Goal: Answer question/provide support: Share knowledge or assist other users

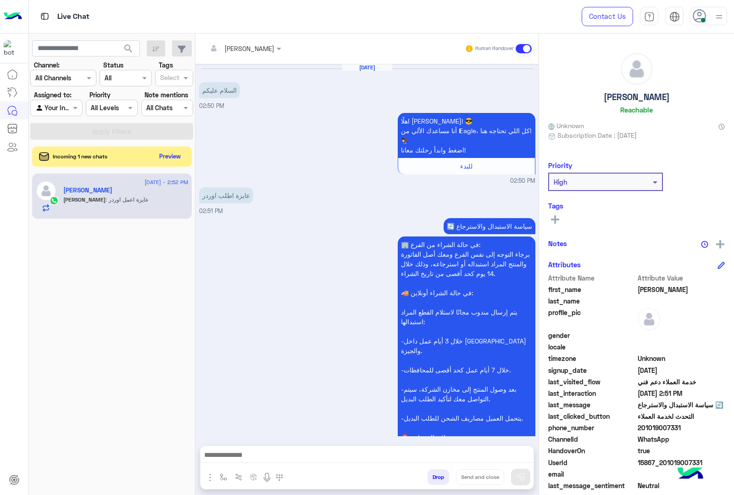
scroll to position [261, 0]
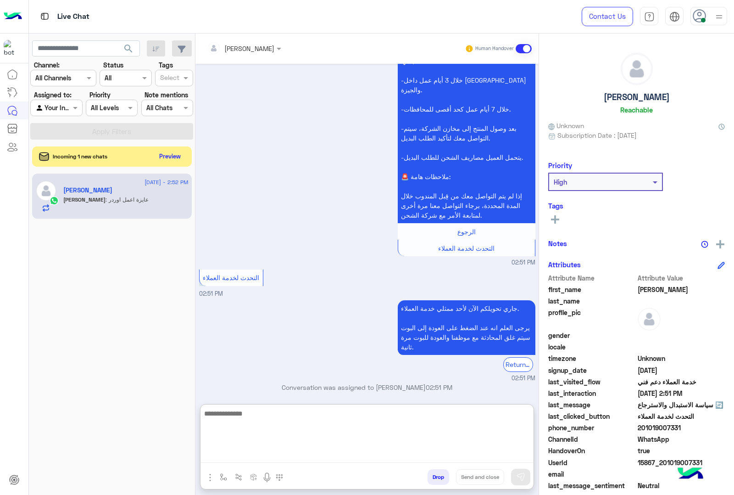
click at [395, 454] on textarea at bounding box center [366, 434] width 333 height 55
paste textarea "**********"
type textarea "**********"
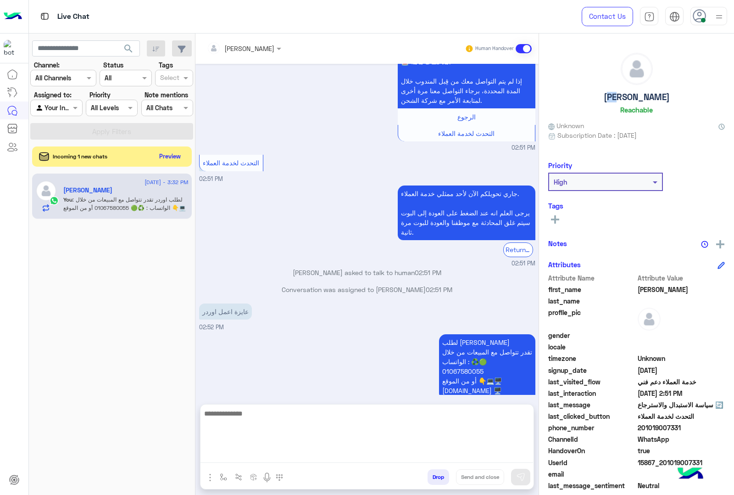
scroll to position [356, 0]
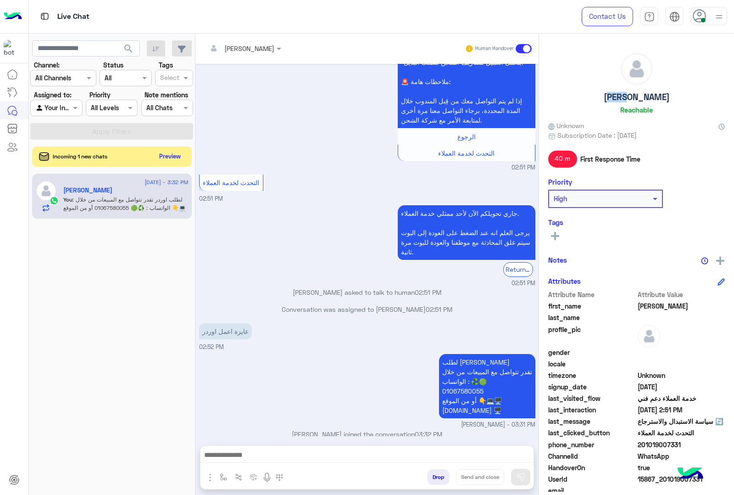
drag, startPoint x: 625, startPoint y: 97, endPoint x: 644, endPoint y: 95, distance: 18.9
click at [644, 95] on div "[PERSON_NAME]" at bounding box center [636, 85] width 177 height 65
copy h5 "[PERSON_NAME]"
click at [654, 480] on span "15867_201019007331" at bounding box center [682, 479] width 88 height 10
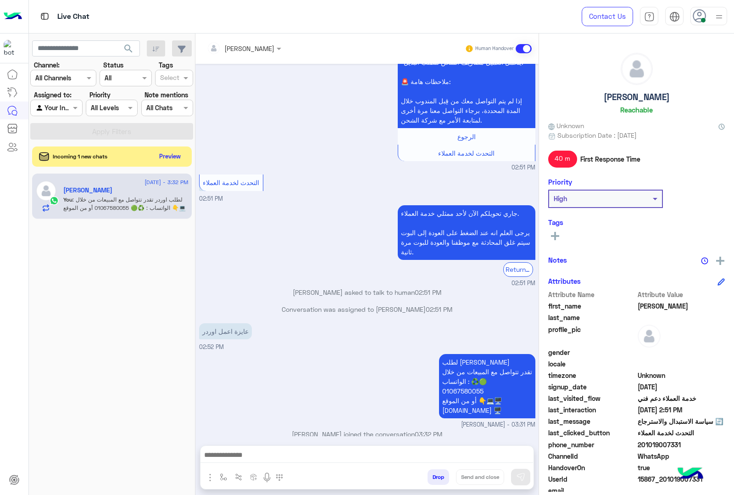
copy span "15867_201019007331"
click at [166, 161] on button "Preview" at bounding box center [170, 156] width 28 height 12
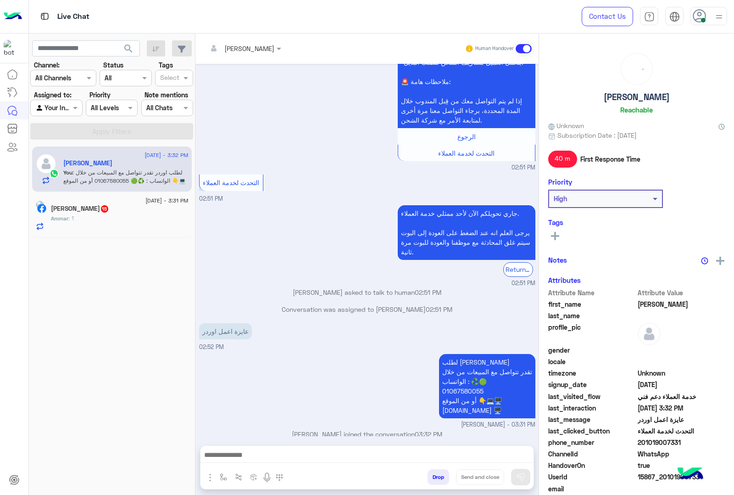
click at [148, 209] on div "[PERSON_NAME] 15" at bounding box center [120, 210] width 138 height 10
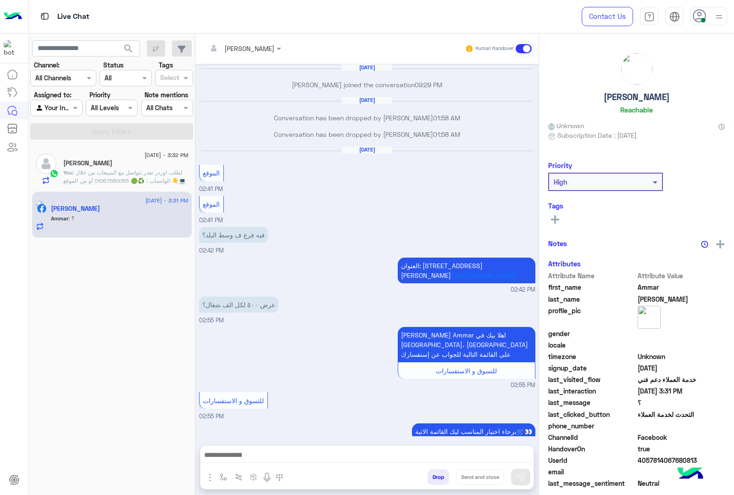
scroll to position [1203, 0]
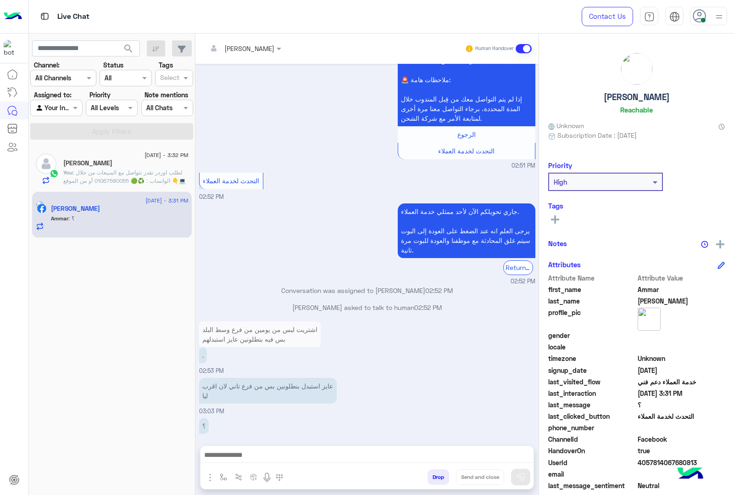
click at [323, 456] on textarea at bounding box center [366, 456] width 333 height 14
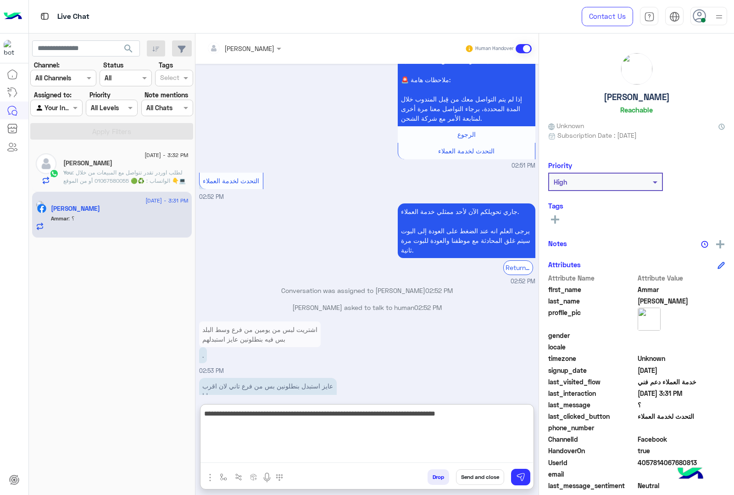
type textarea "**********"
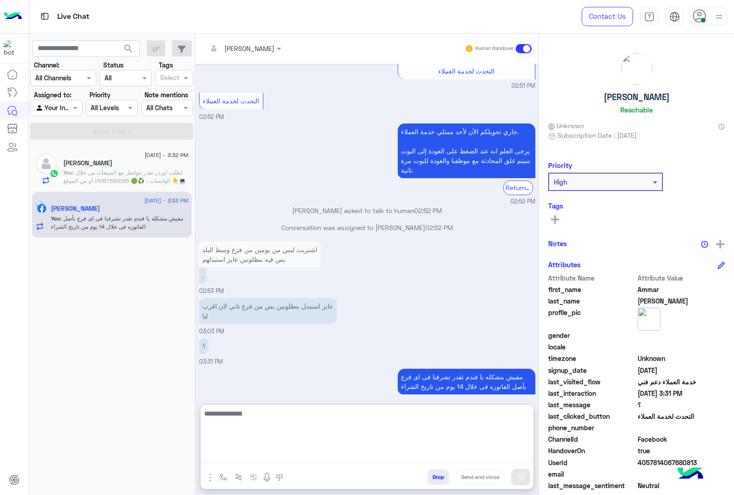
scroll to position [1301, 0]
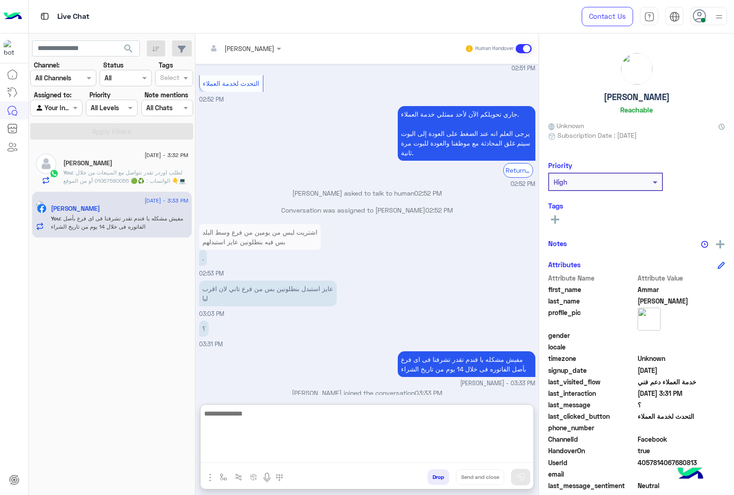
click at [100, 172] on span ": لطلب اوردر تقدر تتواصل مع المبيعات من خلال الواتساب : ♻️🟢 01067580055 أو من ا…" at bounding box center [124, 180] width 122 height 23
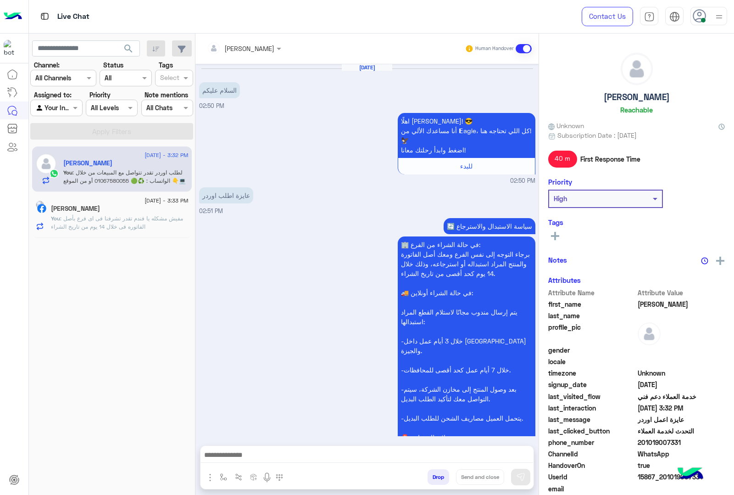
scroll to position [356, 0]
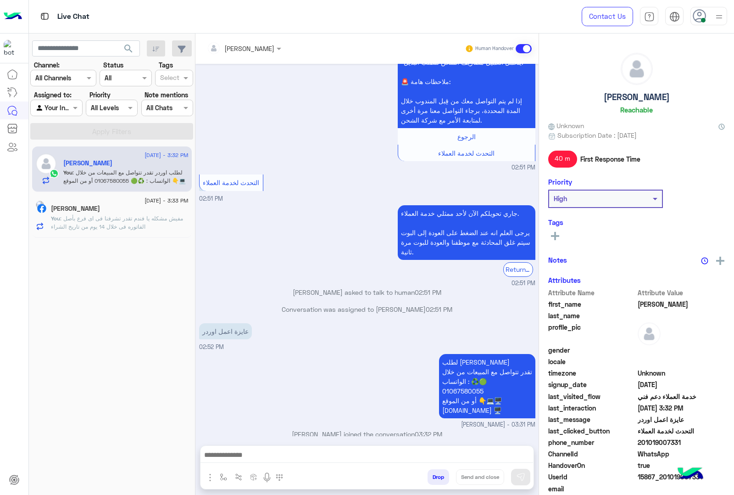
click at [246, 49] on input "text" at bounding box center [232, 49] width 50 height 10
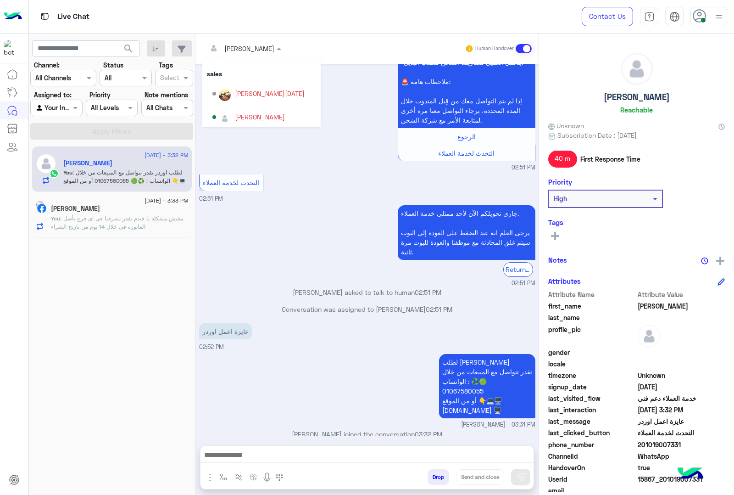
scroll to position [106, 0]
click at [252, 116] on div "[PERSON_NAME]" at bounding box center [260, 115] width 50 height 10
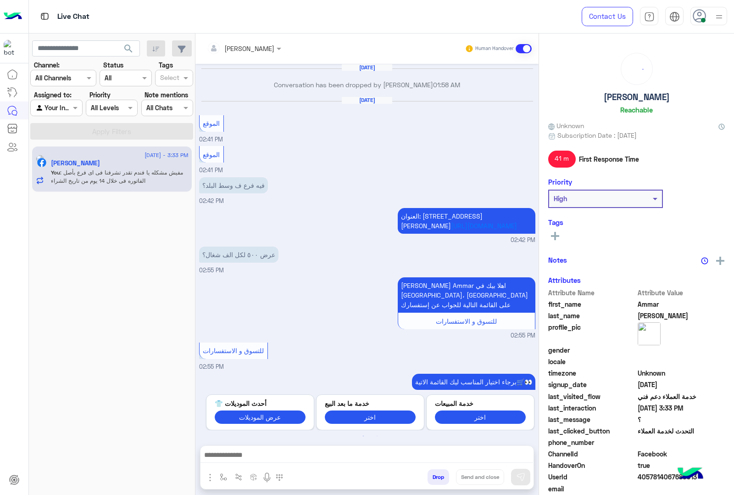
scroll to position [1209, 0]
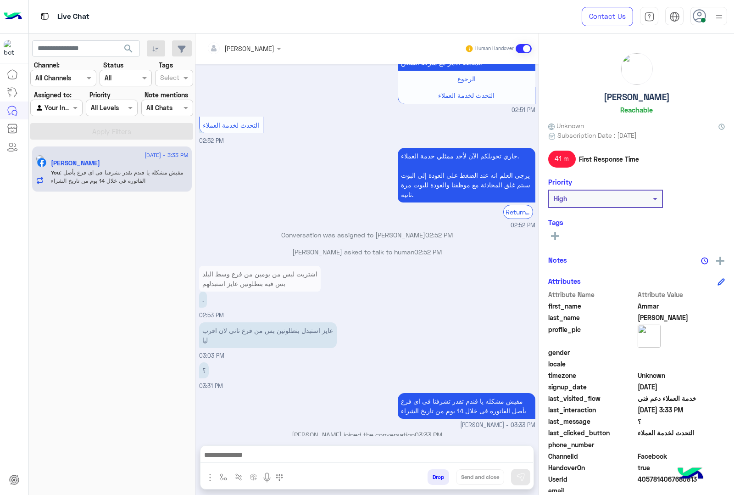
click at [629, 100] on h5 "[PERSON_NAME]" at bounding box center [637, 97] width 66 height 11
copy h5 "[PERSON_NAME]"
click at [660, 479] on span "4057814067680813" at bounding box center [682, 479] width 88 height 10
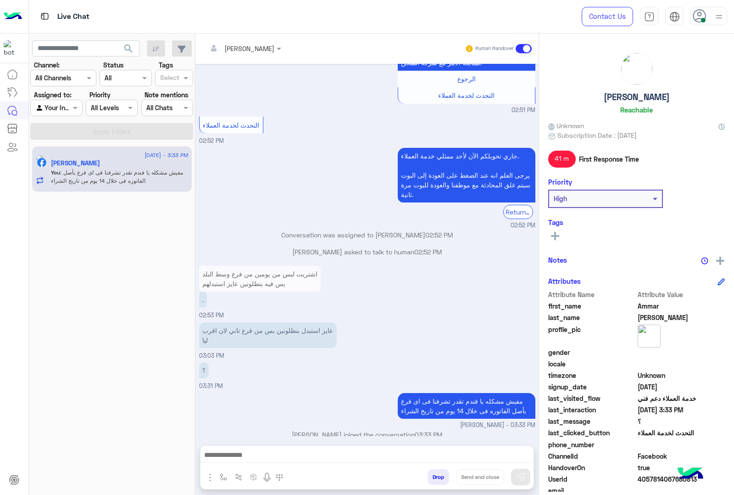
click at [660, 479] on span "4057814067680813" at bounding box center [682, 479] width 88 height 10
copy span "4057814067680813"
